Goal: Information Seeking & Learning: Learn about a topic

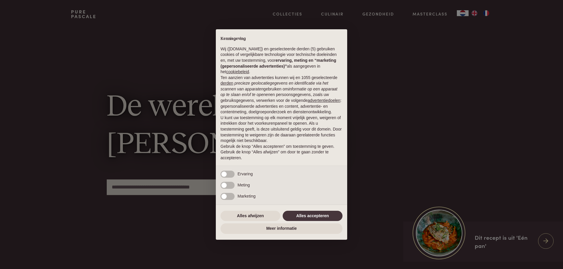
click at [423, 14] on div "× Kennisgeving Wij (purepascale.com) en geselecteerde derden (5) gebruiken cook…" at bounding box center [281, 134] width 563 height 269
click at [256, 216] on button "Alles afwijzen" at bounding box center [250, 216] width 60 height 11
click at [256, 216] on div "De wereld van Pascale Naessens" at bounding box center [281, 145] width 349 height 234
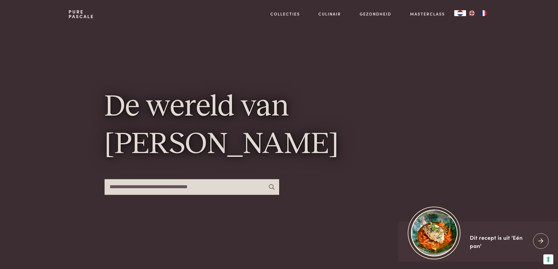
click at [255, 217] on div "De wereld van Pascale Naessens" at bounding box center [279, 145] width 349 height 234
click at [419, 14] on link "Masterclass" at bounding box center [427, 14] width 35 height 6
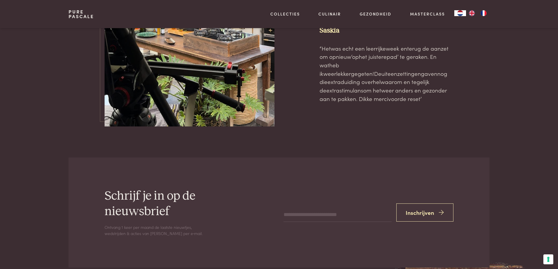
scroll to position [1826, 0]
